Goal: Information Seeking & Learning: Understand process/instructions

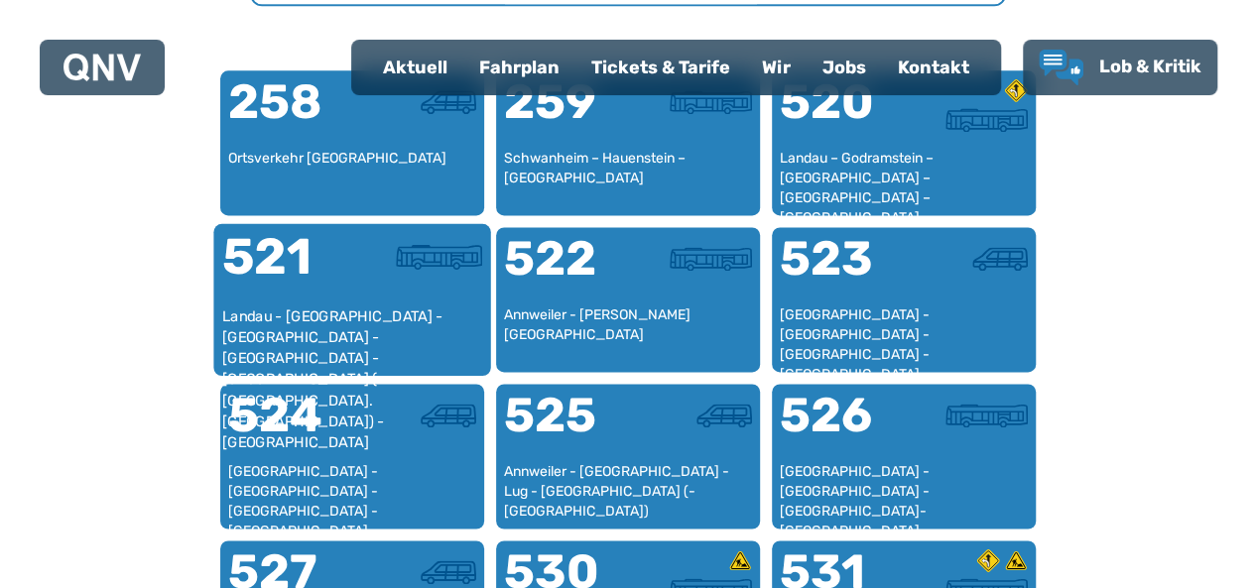
click at [352, 278] on div at bounding box center [417, 269] width 130 height 74
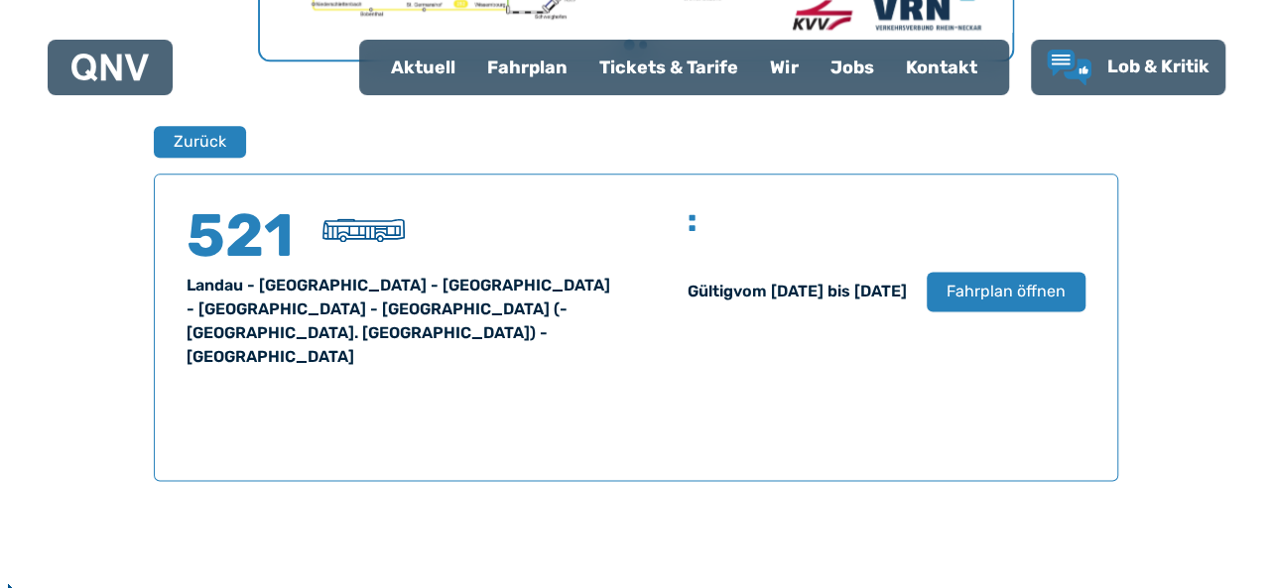
scroll to position [1308, 0]
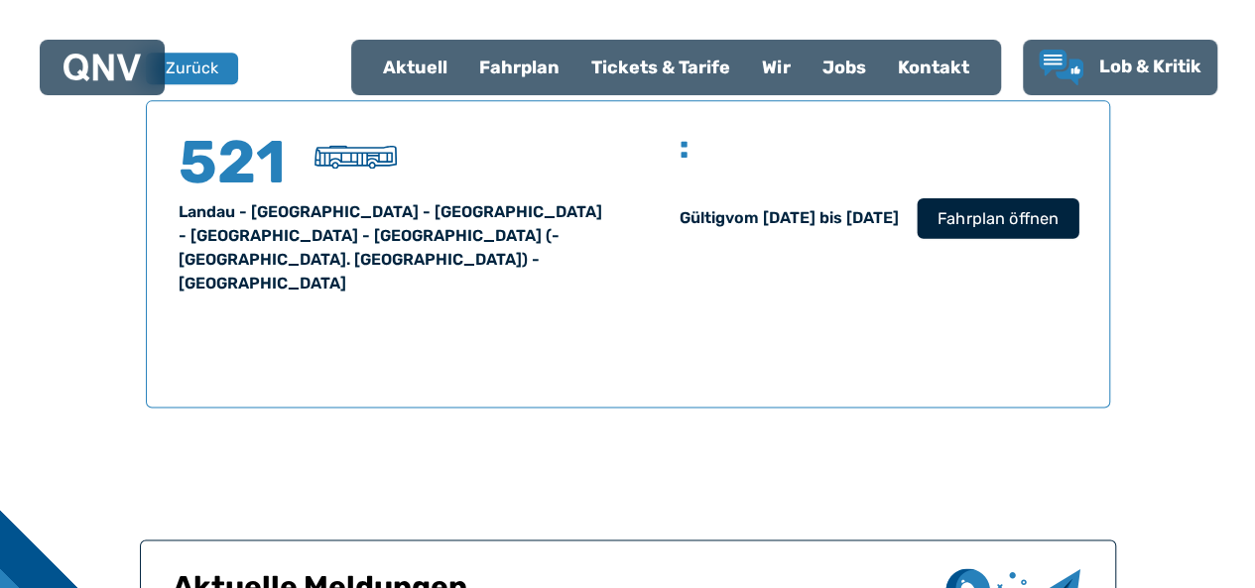
click at [929, 217] on button "Fahrplan öffnen" at bounding box center [998, 217] width 162 height 41
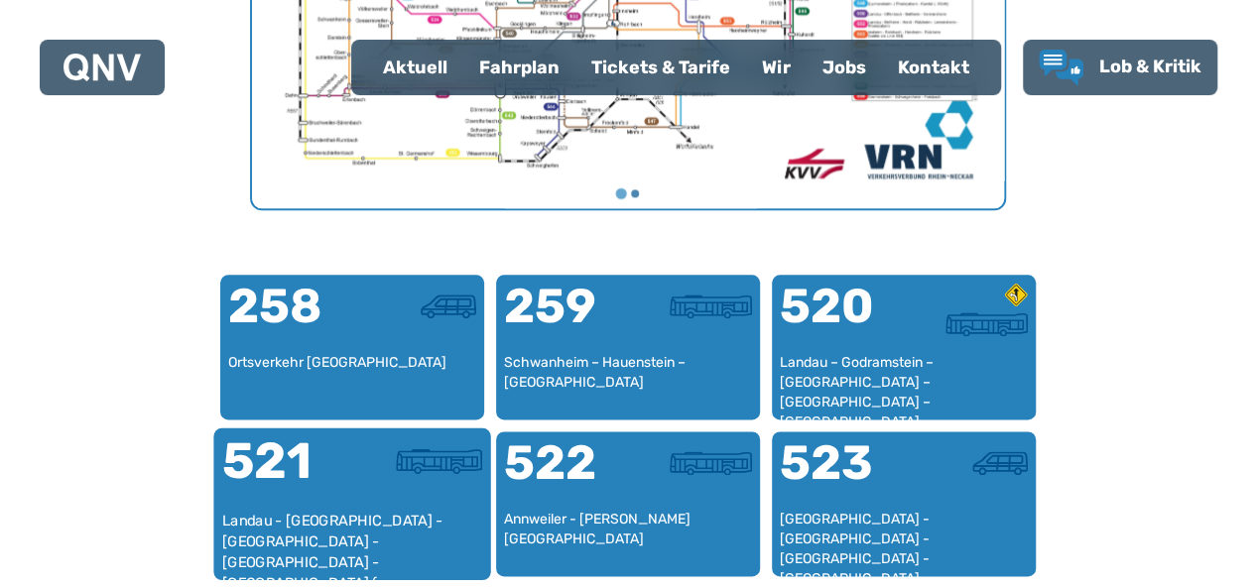
scroll to position [1405, 0]
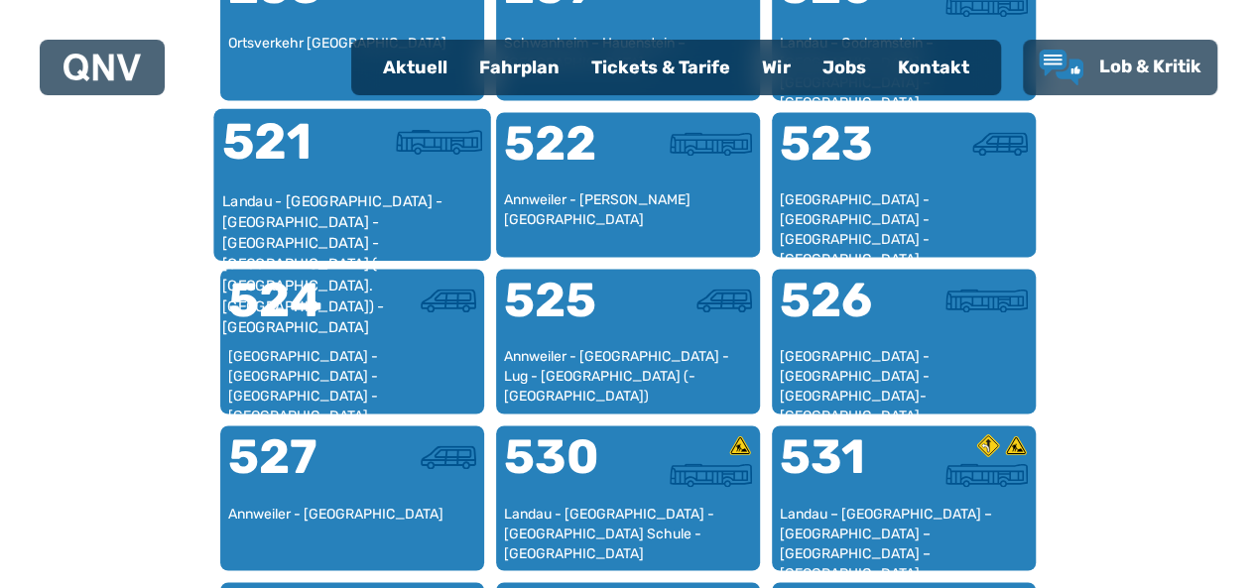
click at [288, 197] on font "Landau - [GEOGRAPHIC_DATA] - [GEOGRAPHIC_DATA] - [GEOGRAPHIC_DATA] - [GEOGRAPHI…" at bounding box center [331, 264] width 221 height 143
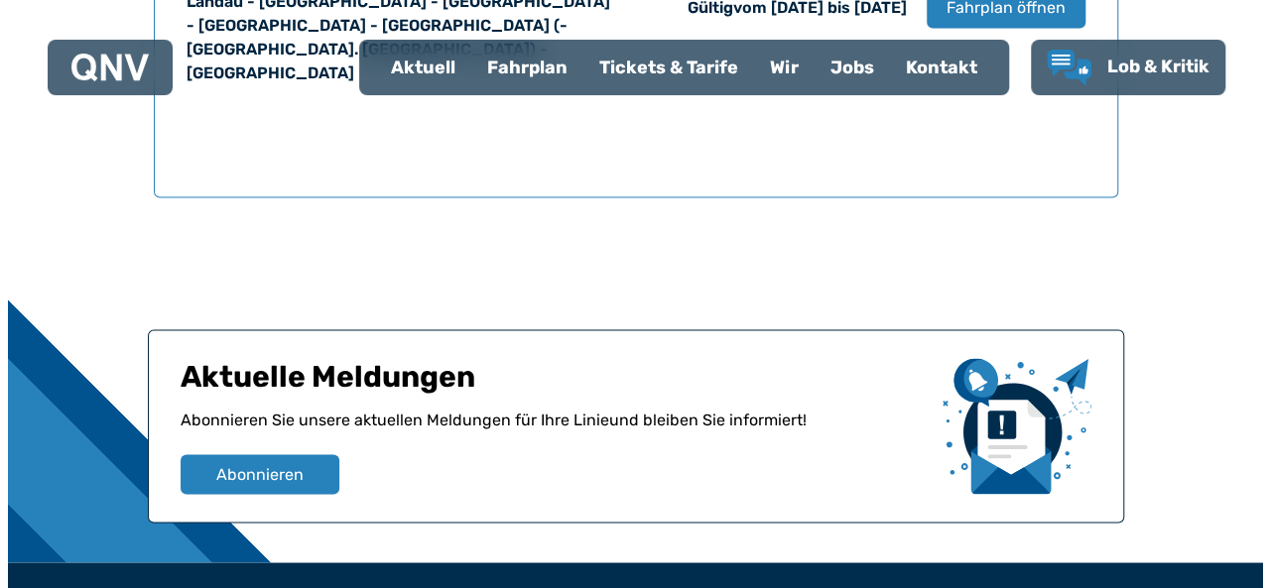
scroll to position [1395, 0]
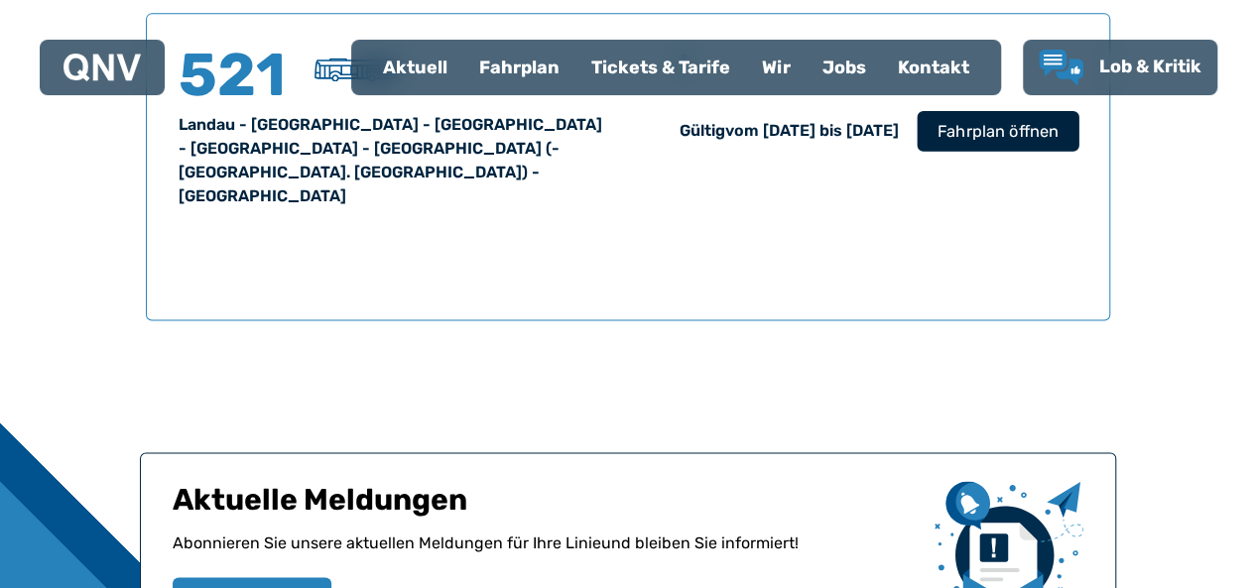
click at [1006, 132] on font "Fahrplan öffnen" at bounding box center [997, 130] width 121 height 19
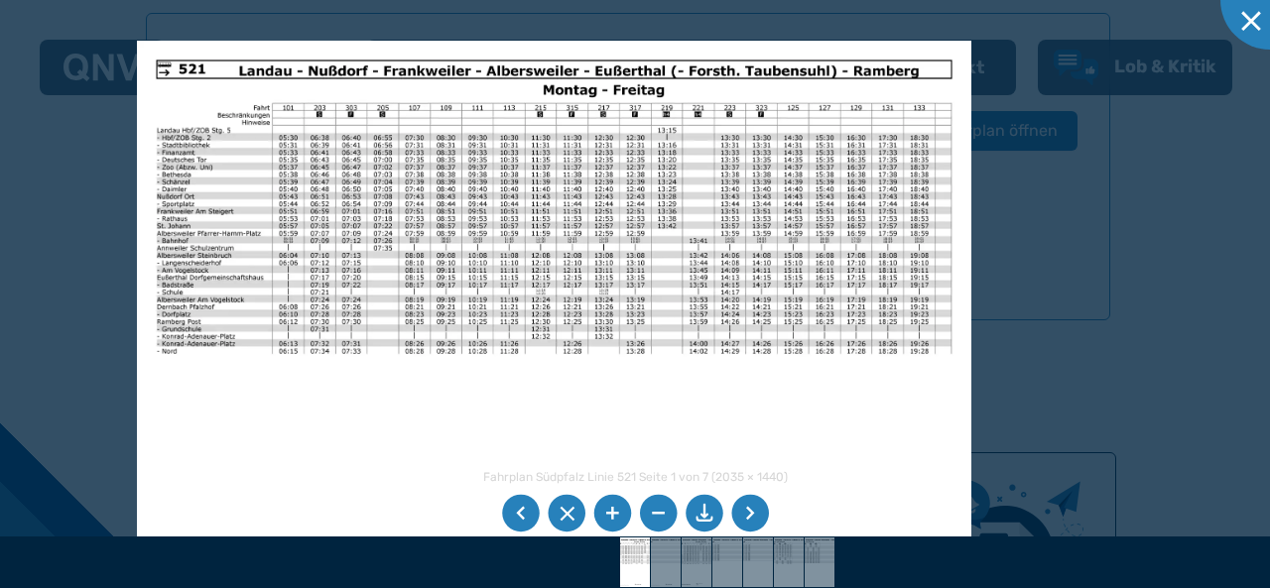
click at [749, 511] on li at bounding box center [750, 514] width 38 height 38
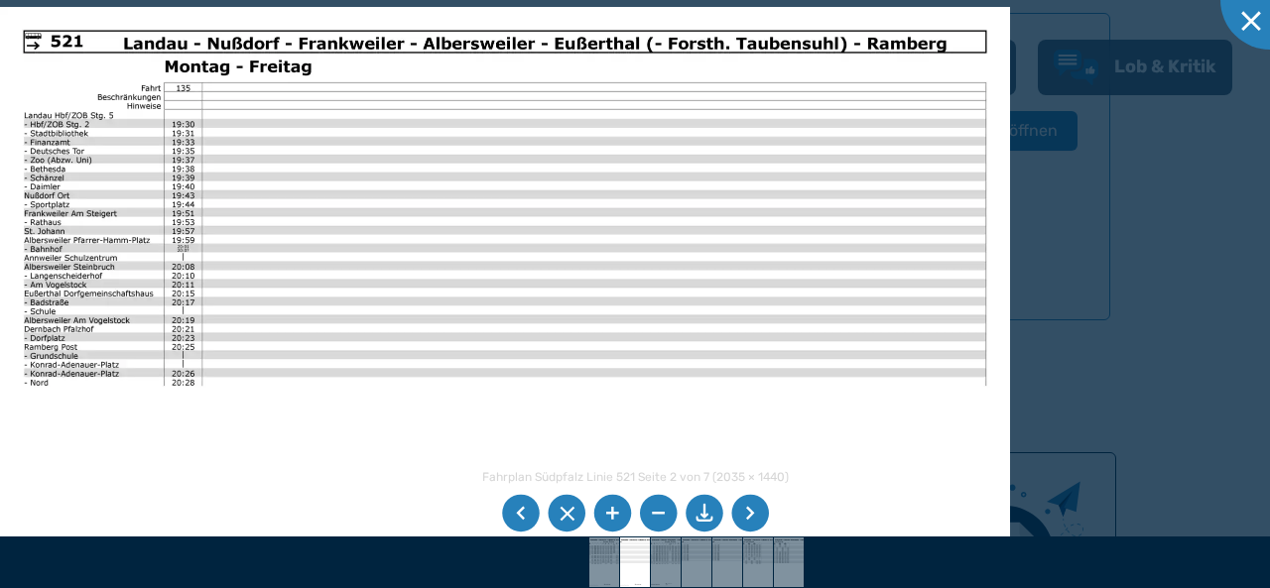
click at [744, 513] on li at bounding box center [750, 514] width 38 height 38
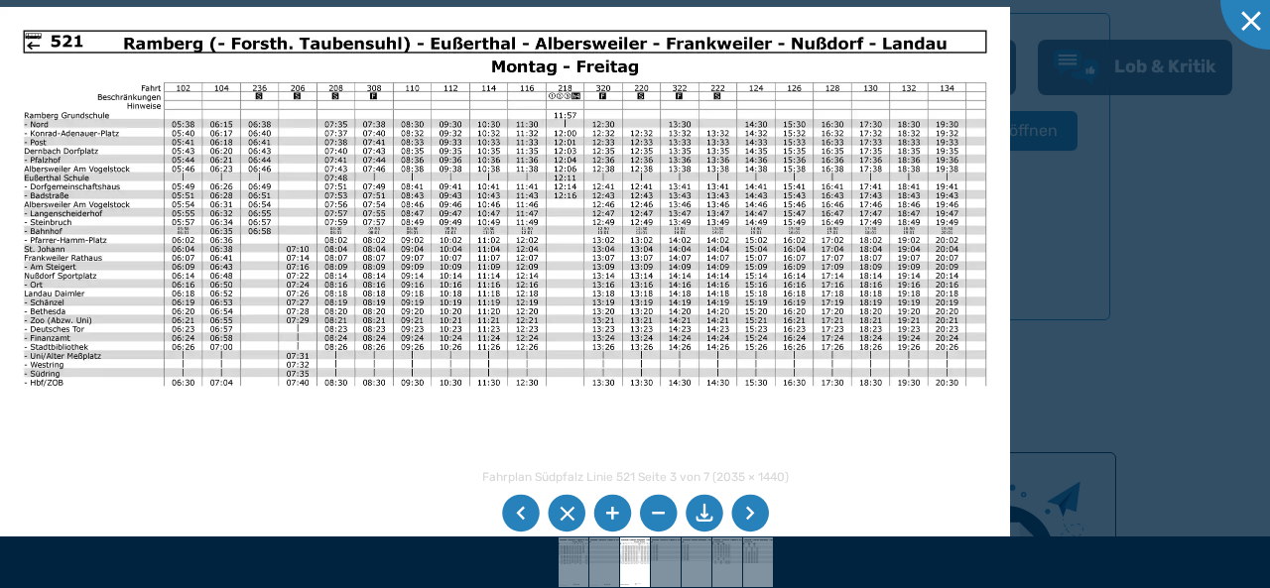
click at [515, 504] on li at bounding box center [521, 514] width 38 height 38
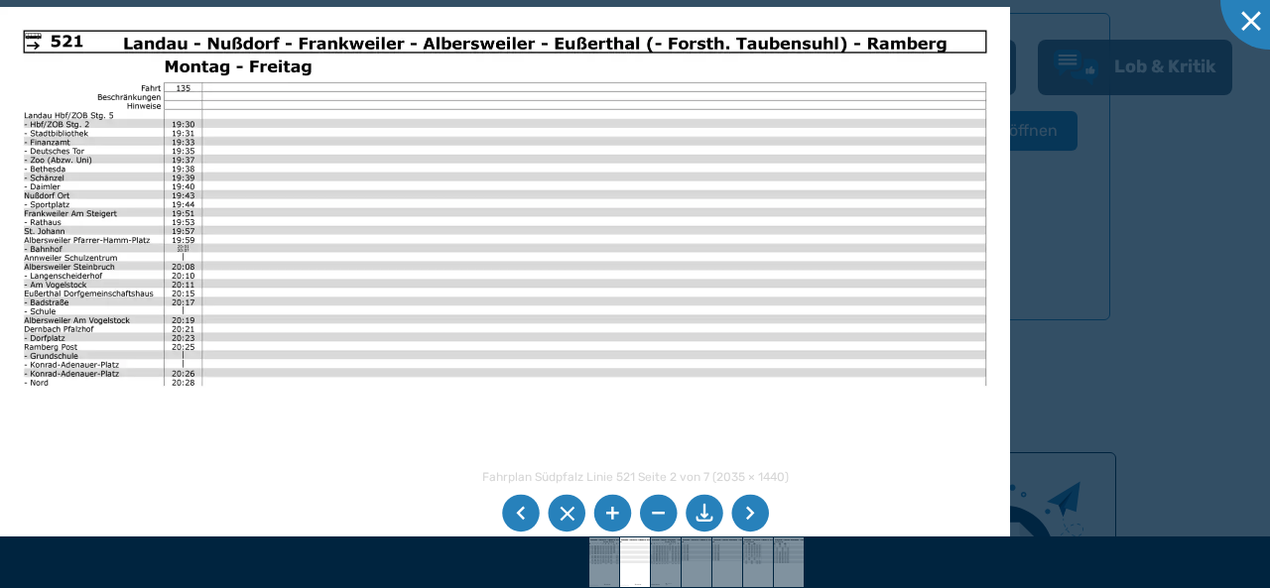
click at [515, 504] on li at bounding box center [521, 514] width 38 height 38
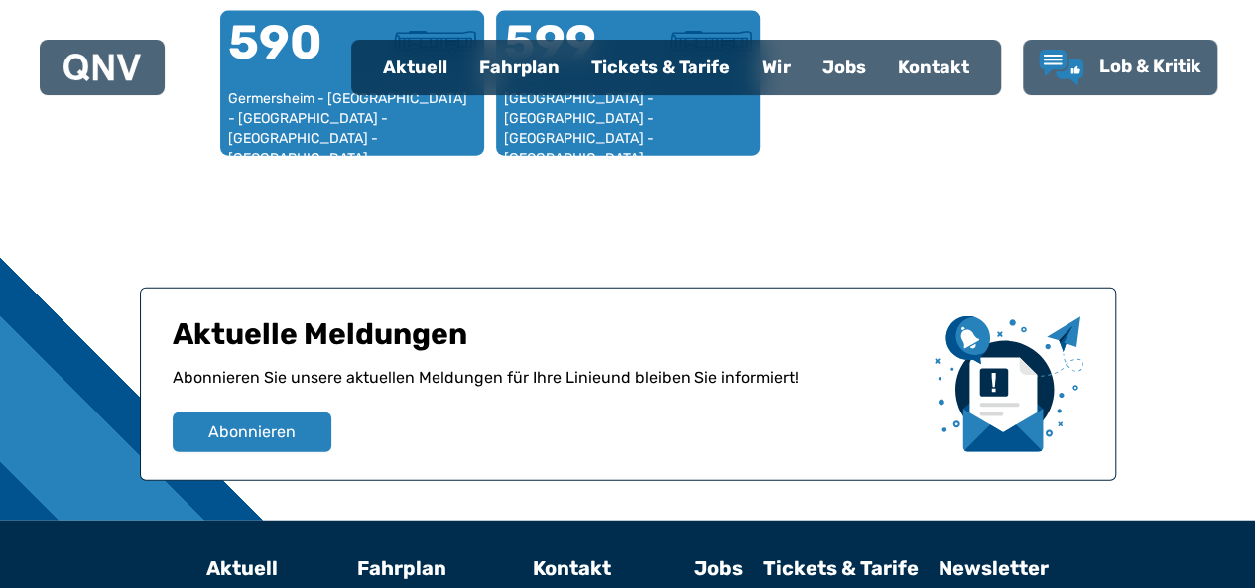
scroll to position [2298, 0]
